Goal: Navigation & Orientation: Find specific page/section

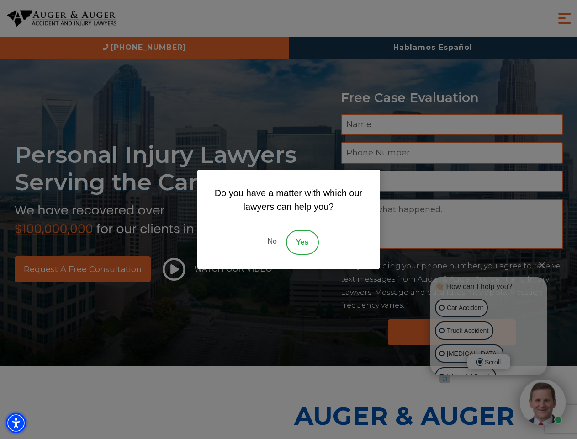
click at [16, 423] on img "Accessibility Menu" at bounding box center [16, 423] width 20 height 20
